Goal: Transaction & Acquisition: Purchase product/service

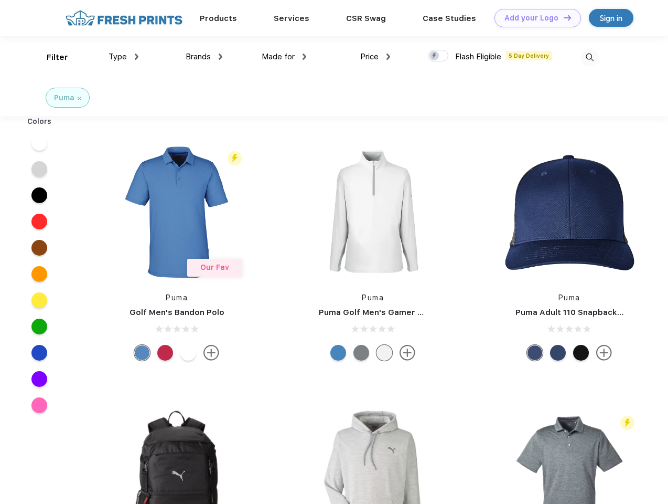
click at [534, 18] on link "Add your Logo Design Tool" at bounding box center [538, 18] width 87 height 18
click at [0, 0] on div "Design Tool" at bounding box center [0, 0] width 0 height 0
click at [563, 17] on link "Add your Logo Design Tool" at bounding box center [538, 18] width 87 height 18
click at [50, 57] on div "Filter" at bounding box center [58, 57] width 22 height 12
click at [124, 57] on span "Type" at bounding box center [118, 56] width 18 height 9
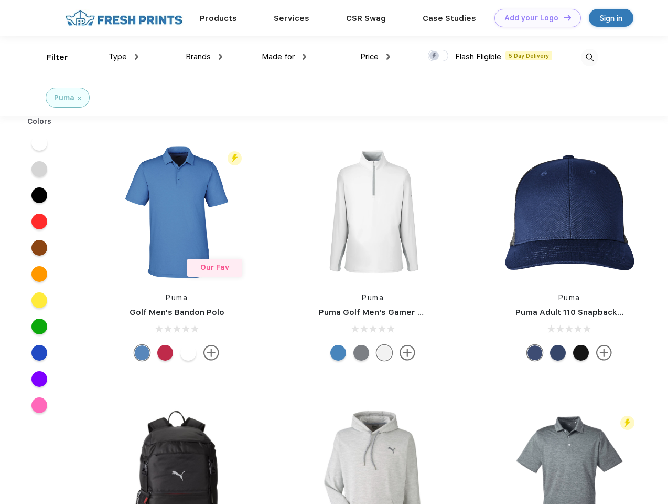
click at [204, 57] on span "Brands" at bounding box center [198, 56] width 25 height 9
click at [284, 57] on span "Made for" at bounding box center [278, 56] width 33 height 9
click at [376, 57] on span "Price" at bounding box center [369, 56] width 18 height 9
click at [439, 56] on div at bounding box center [438, 56] width 20 height 12
click at [435, 56] on input "checkbox" at bounding box center [431, 52] width 7 height 7
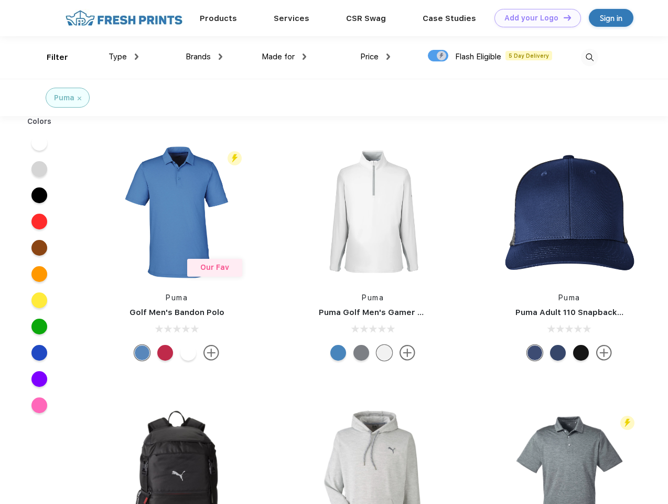
click at [590, 57] on img at bounding box center [589, 57] width 17 height 17
